Goal: Task Accomplishment & Management: Manage account settings

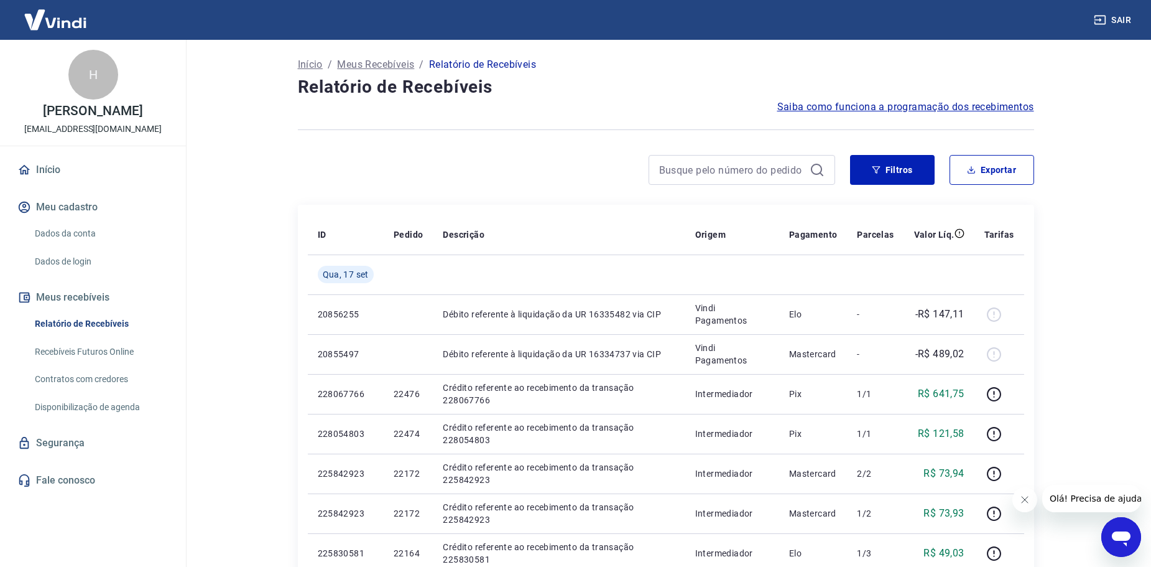
drag, startPoint x: 225, startPoint y: 457, endPoint x: 233, endPoint y: 9, distance: 447.9
click at [917, 175] on button "Filtros" at bounding box center [892, 170] width 85 height 30
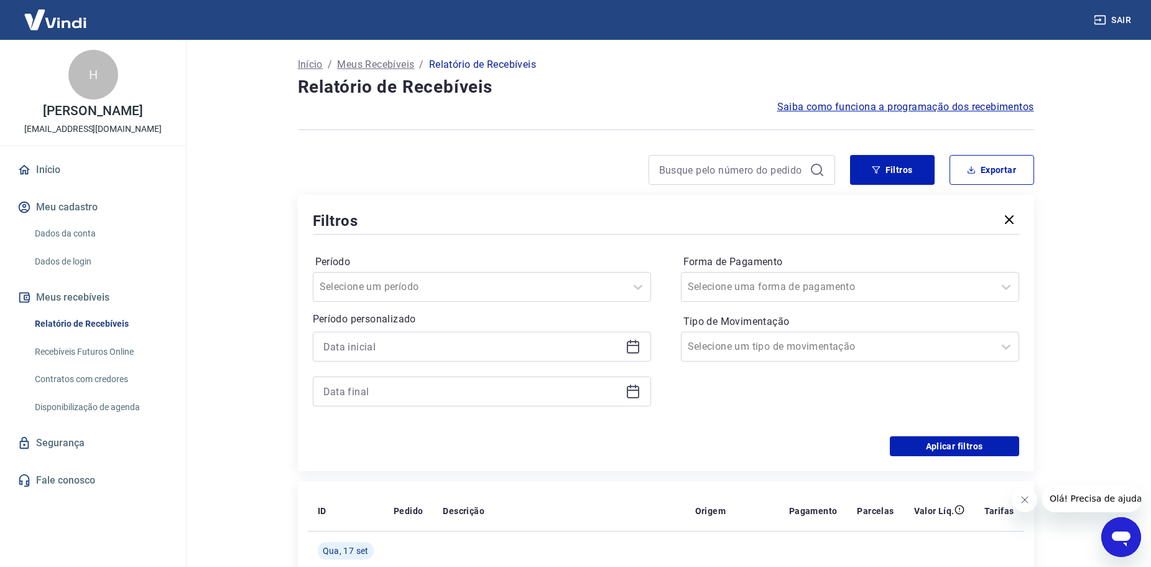
click at [478, 379] on div at bounding box center [482, 391] width 338 height 30
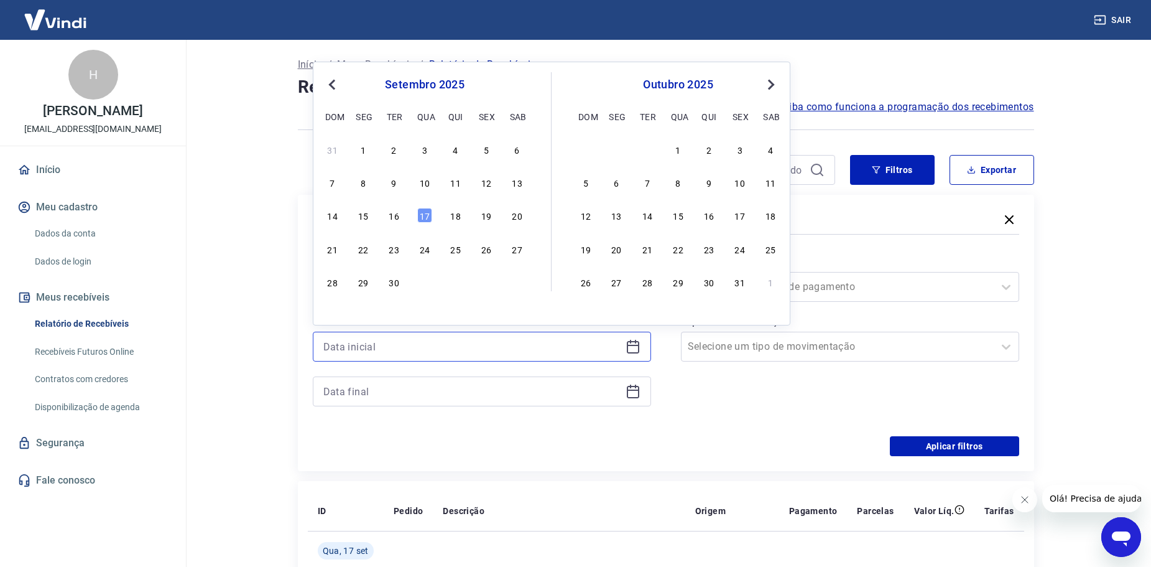
click at [614, 341] on input at bounding box center [471, 346] width 297 height 19
click at [376, 210] on div "14 15 16 17 18 19 20" at bounding box center [424, 216] width 203 height 18
drag, startPoint x: 367, startPoint y: 211, endPoint x: 404, endPoint y: 259, distance: 61.2
click at [366, 212] on div "15" at bounding box center [363, 215] width 15 height 15
type input "[DATE]"
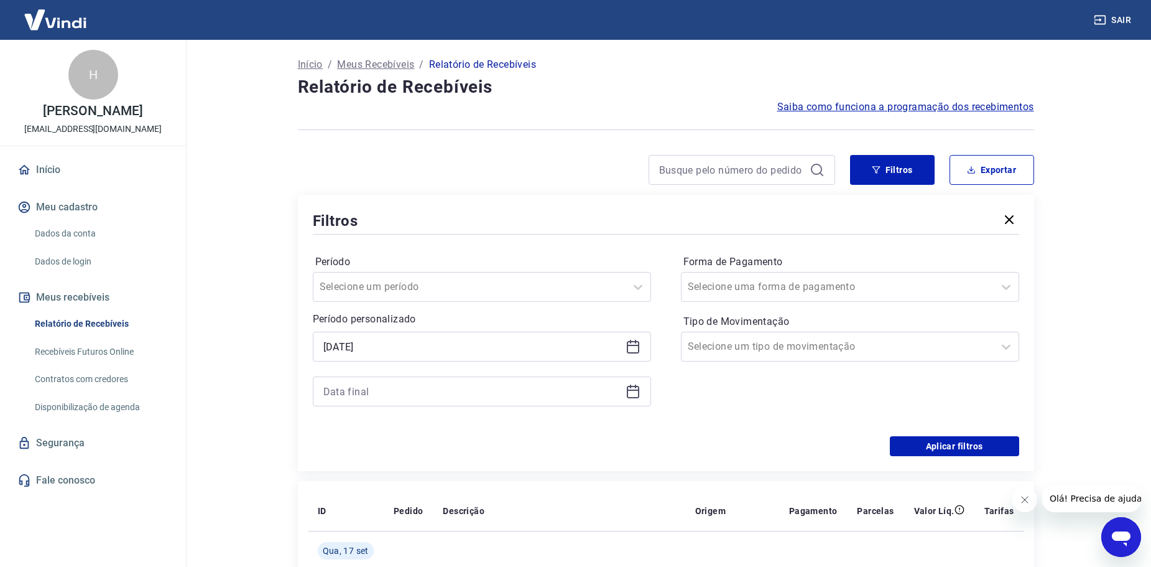
click at [570, 384] on div at bounding box center [482, 391] width 338 height 30
click at [644, 400] on div at bounding box center [482, 391] width 338 height 30
click at [634, 396] on icon at bounding box center [633, 391] width 15 height 15
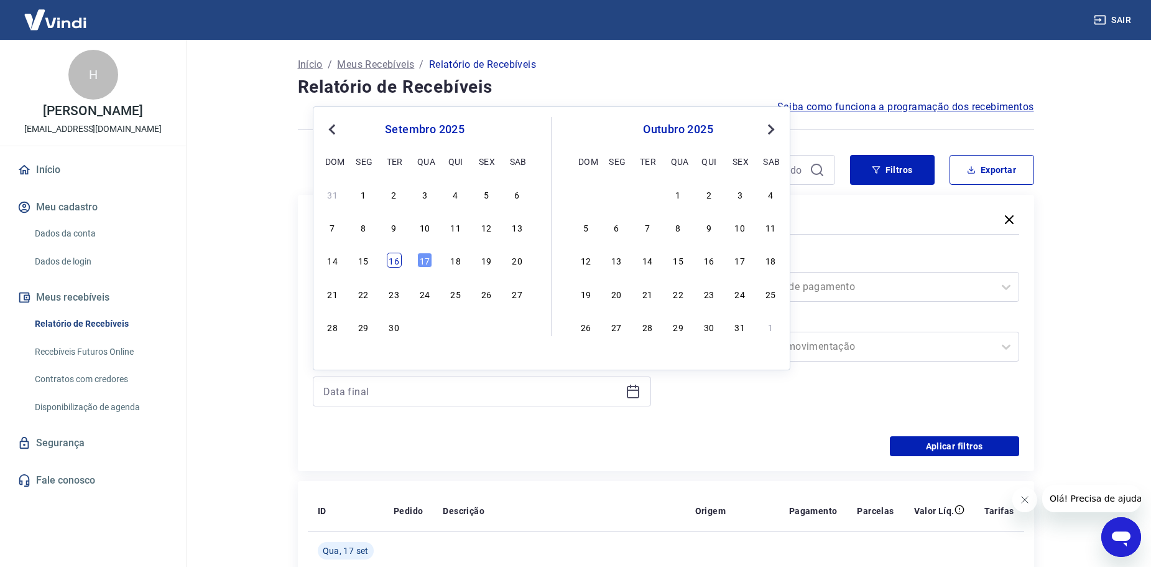
click at [396, 264] on div "16" at bounding box center [394, 260] width 15 height 15
type input "[DATE]"
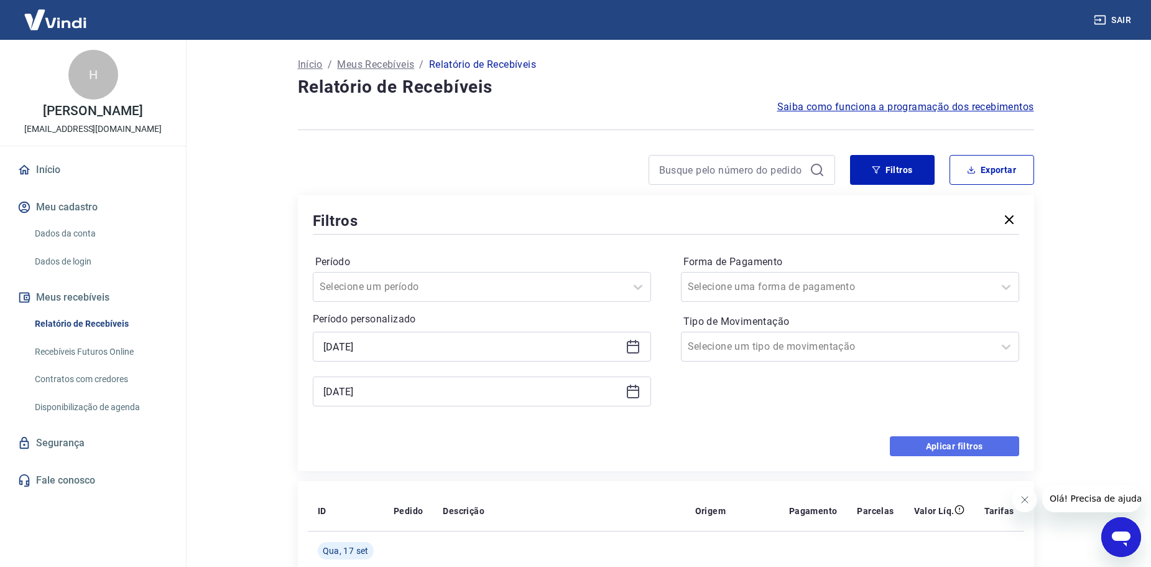
click at [955, 450] on button "Aplicar filtros" at bounding box center [954, 446] width 129 height 20
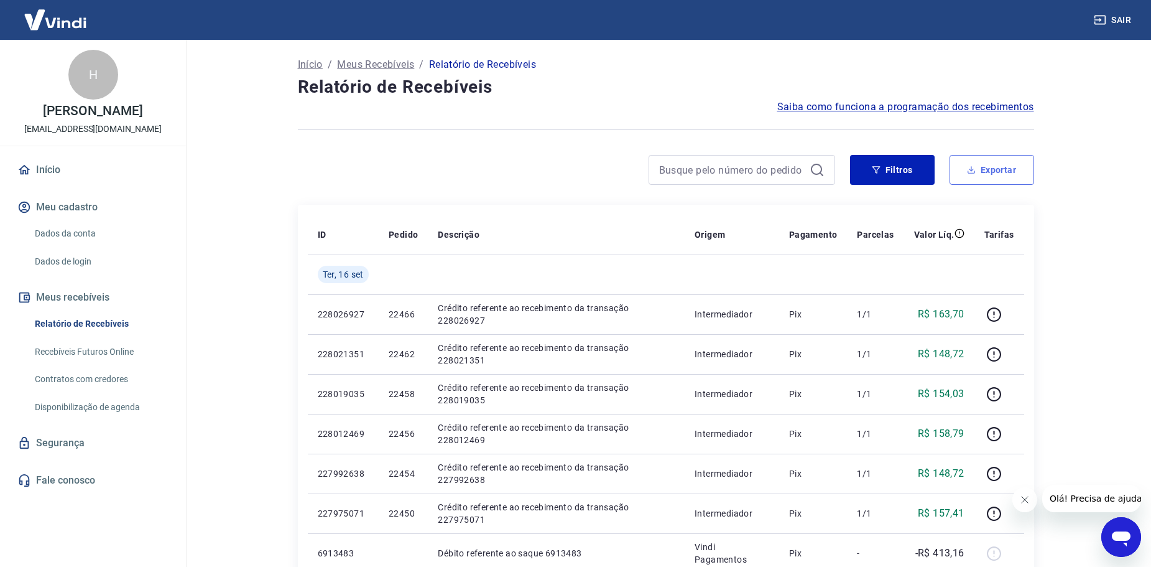
click at [997, 180] on button "Exportar" at bounding box center [992, 170] width 85 height 30
type input "[DATE]"
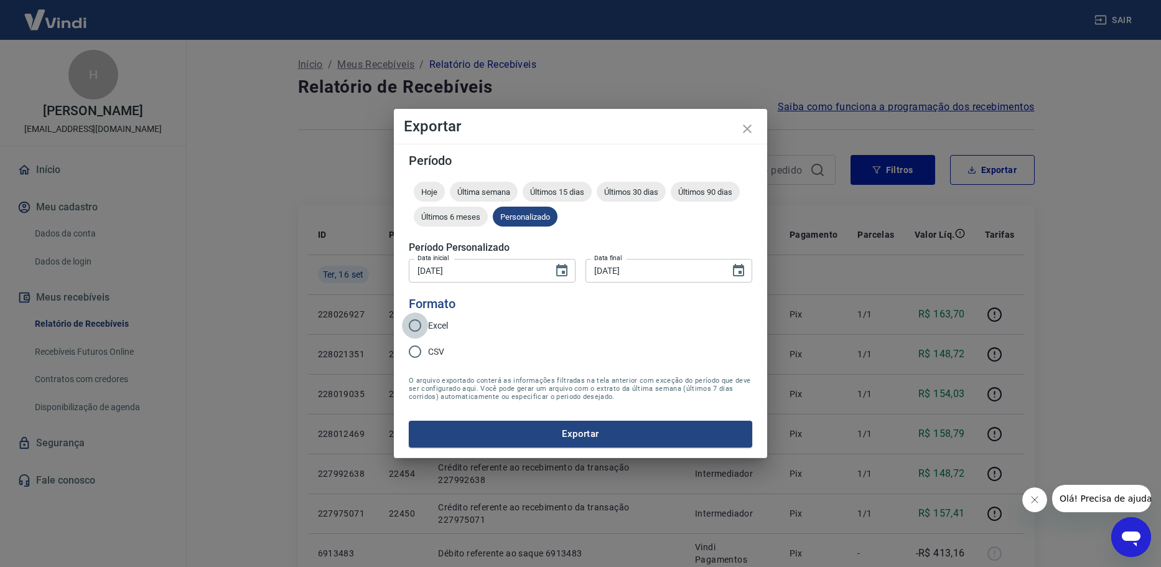
click at [421, 325] on input "Excel" at bounding box center [415, 325] width 26 height 26
radio input "true"
drag, startPoint x: 490, startPoint y: 427, endPoint x: 494, endPoint y: 434, distance: 8.1
click at [494, 434] on form "Período Hoje Última semana Últimos 15 dias Últimos 30 dias Últimos 90 dias Últi…" at bounding box center [580, 300] width 343 height 292
click at [637, 440] on button "Exportar" at bounding box center [580, 434] width 343 height 26
